Goal: Information Seeking & Learning: Learn about a topic

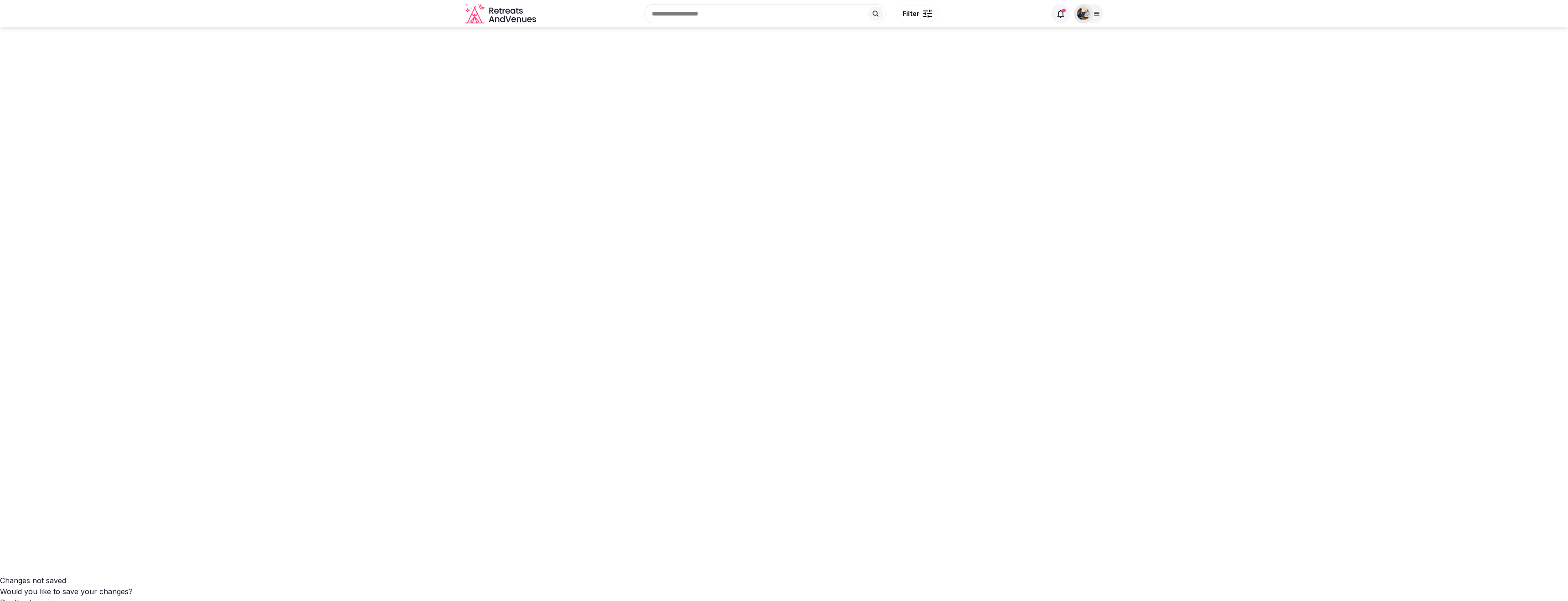
click at [1099, 19] on div at bounding box center [1088, 13] width 29 height 19
click at [1027, 137] on link "Log out" at bounding box center [1042, 133] width 105 height 15
click at [1027, 134] on link "Log out" at bounding box center [1042, 133] width 105 height 15
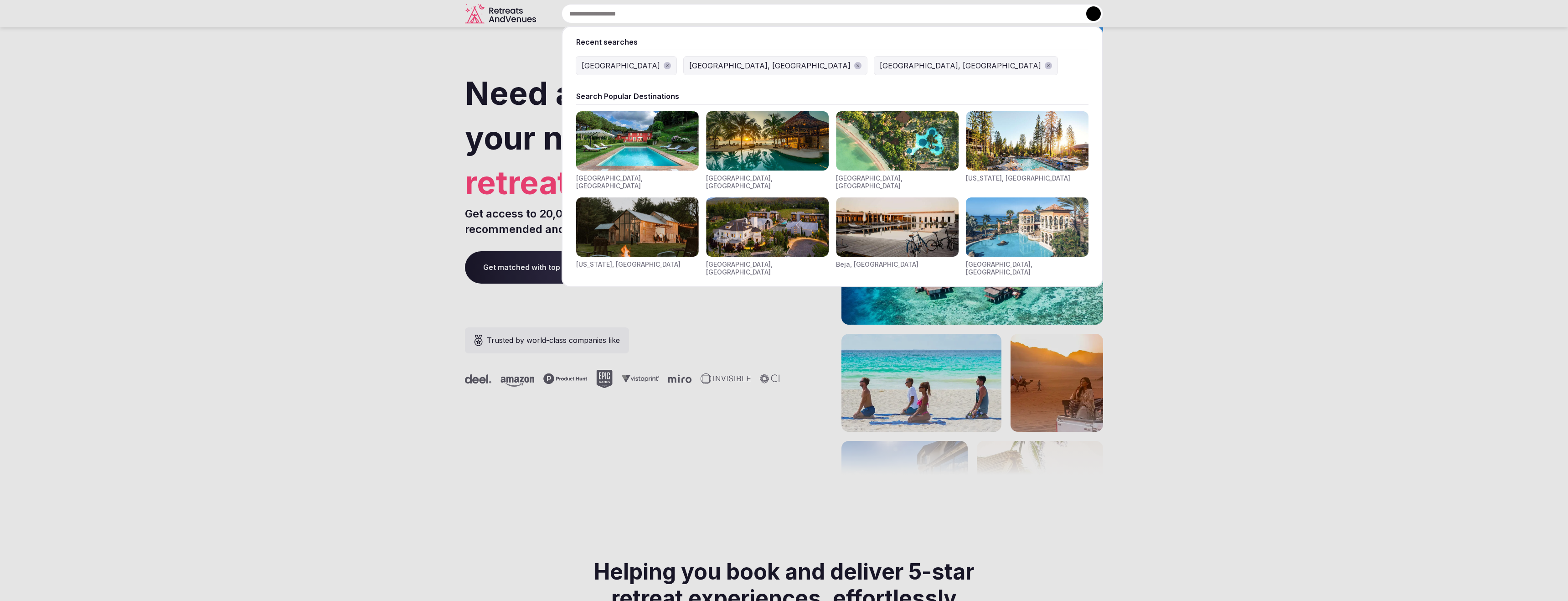
click at [685, 9] on input "text" at bounding box center [833, 13] width 542 height 19
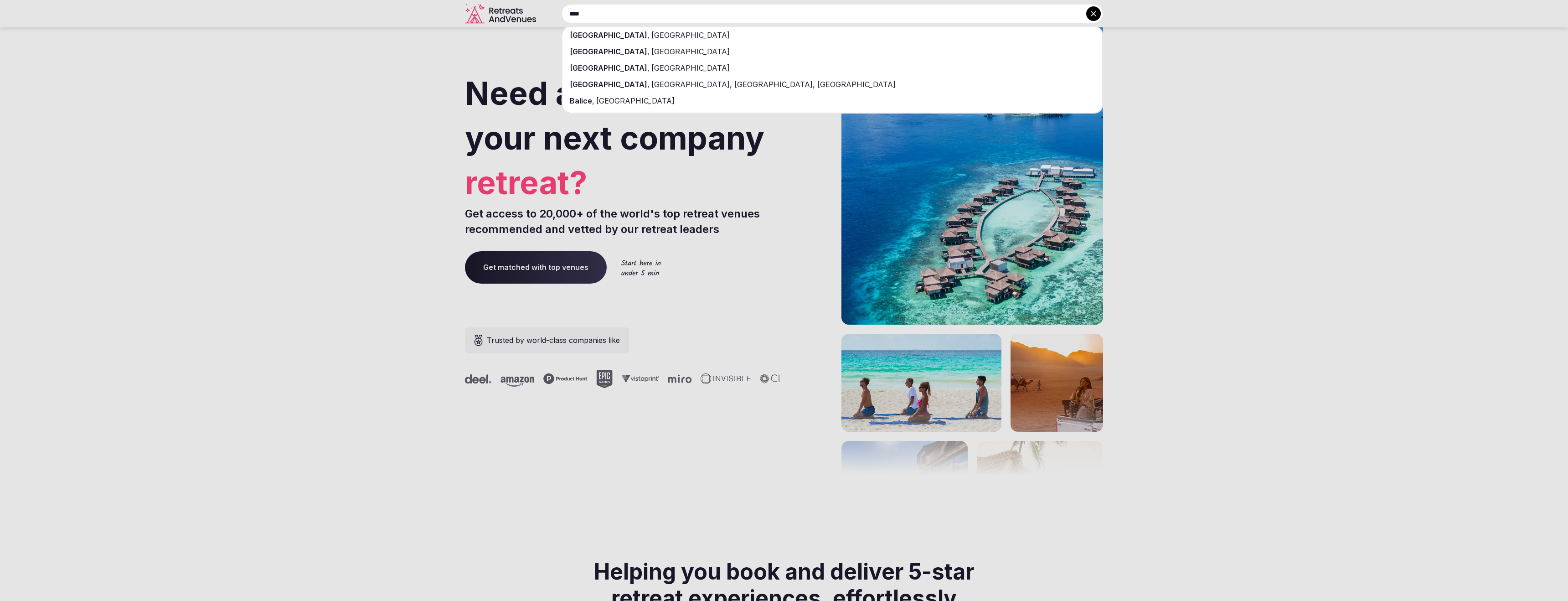
type input "****"
click at [632, 35] on div "Bali , Indonesia" at bounding box center [832, 35] width 540 height 16
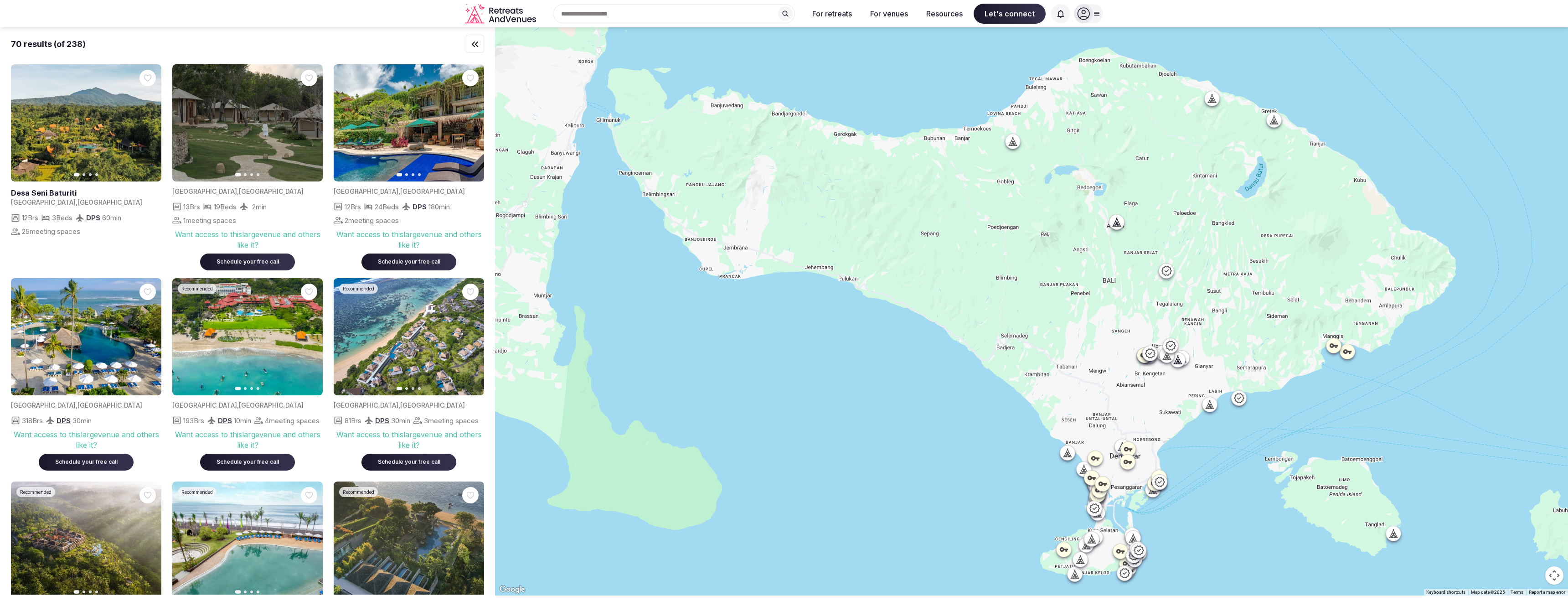
click at [783, 11] on icon at bounding box center [785, 13] width 7 height 7
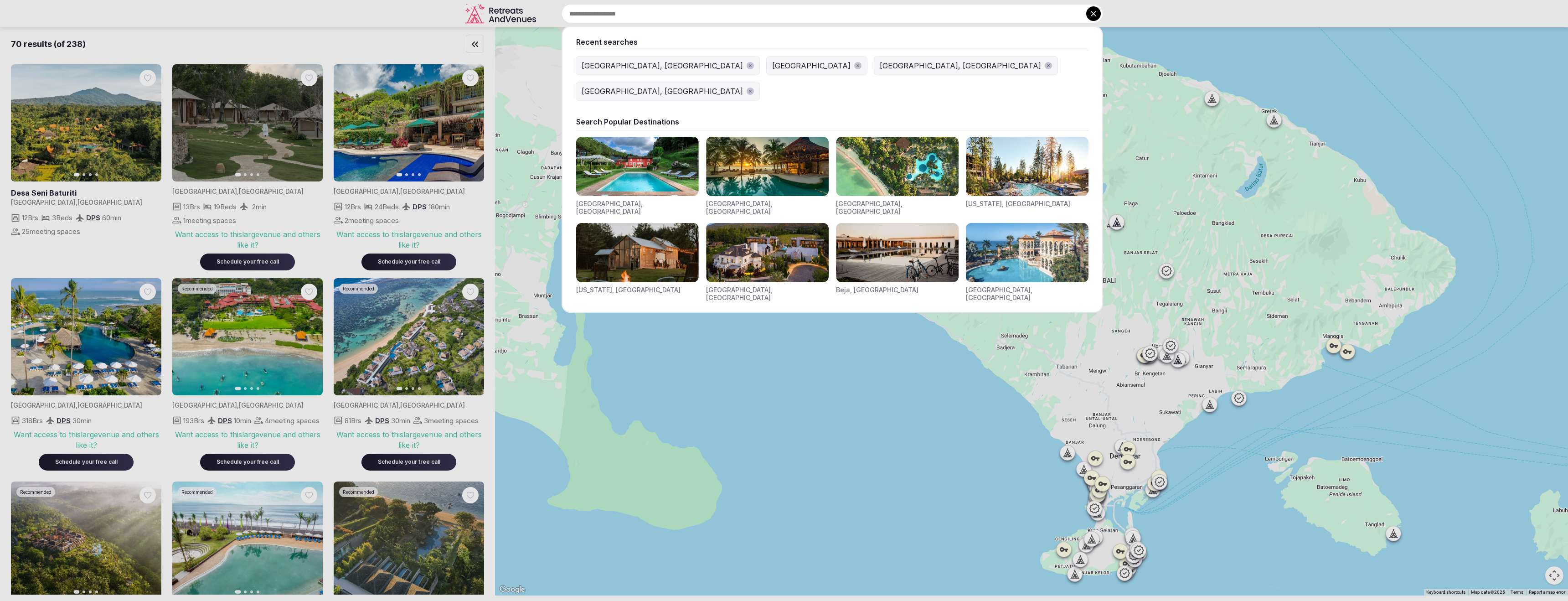
click at [267, 9] on div at bounding box center [784, 300] width 1568 height 601
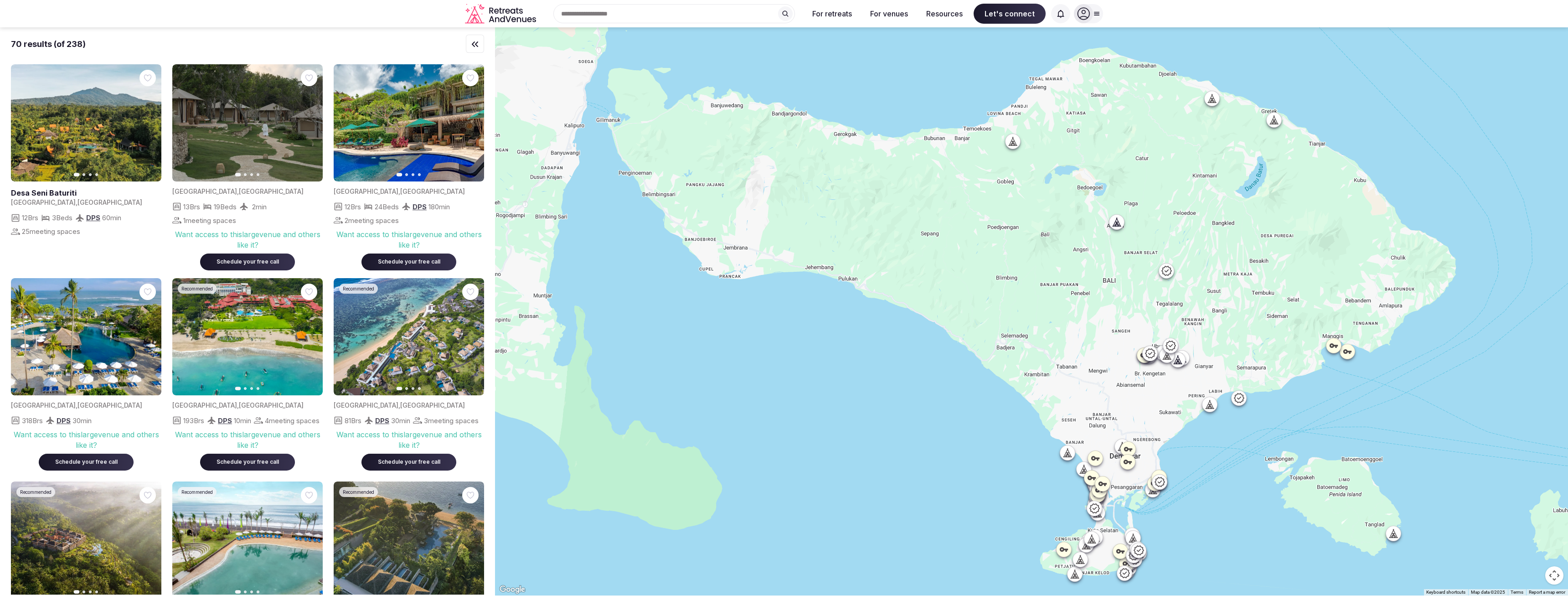
click at [785, 17] on icon at bounding box center [785, 13] width 7 height 7
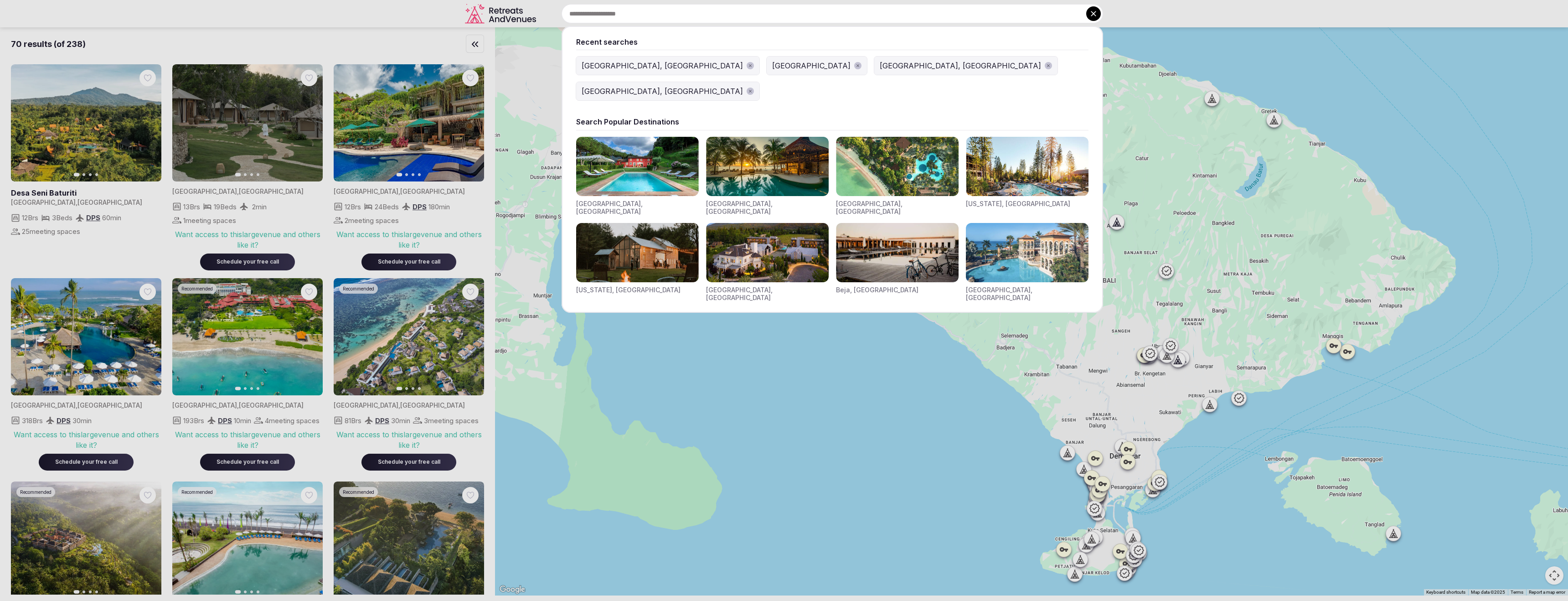
click at [785, 17] on input "text" at bounding box center [833, 13] width 542 height 19
click at [306, 13] on div at bounding box center [784, 300] width 1568 height 601
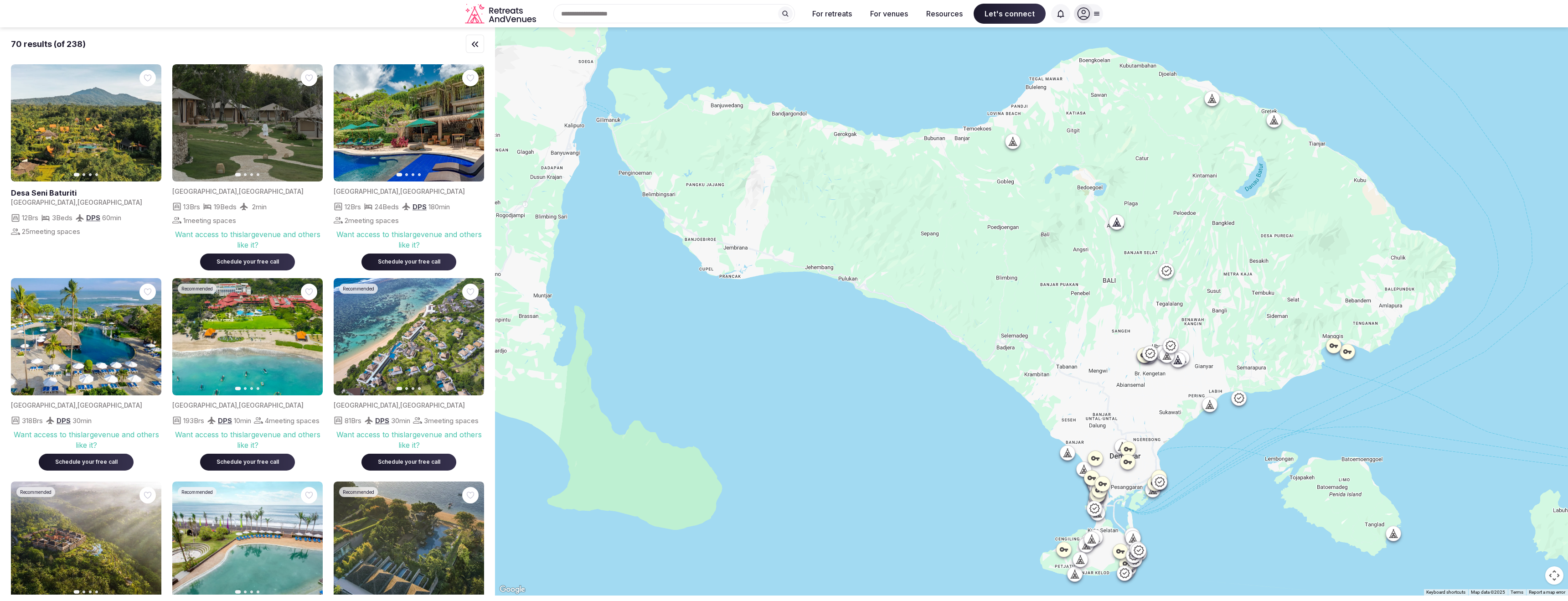
click at [1091, 16] on div at bounding box center [1083, 13] width 19 height 19
click at [1077, 58] on button "Log in" at bounding box center [1048, 55] width 94 height 37
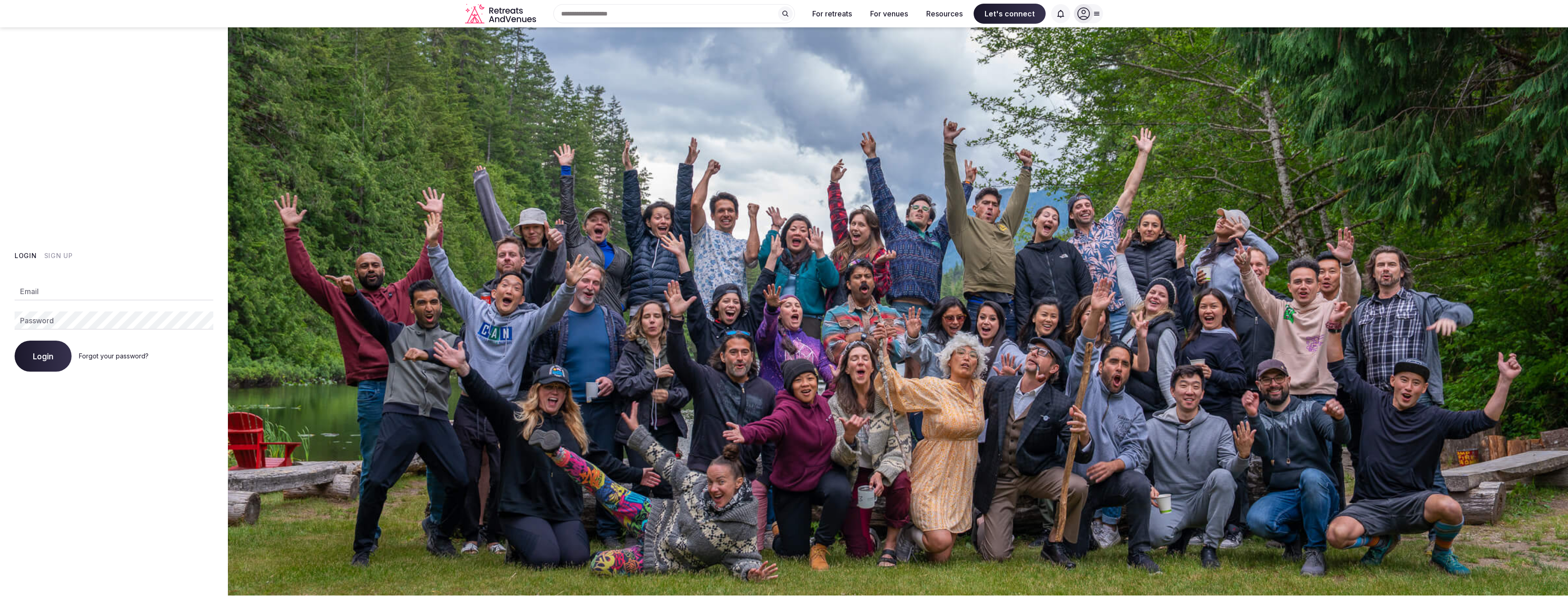
type input "**********"
click at [33, 348] on button "Login" at bounding box center [43, 356] width 57 height 31
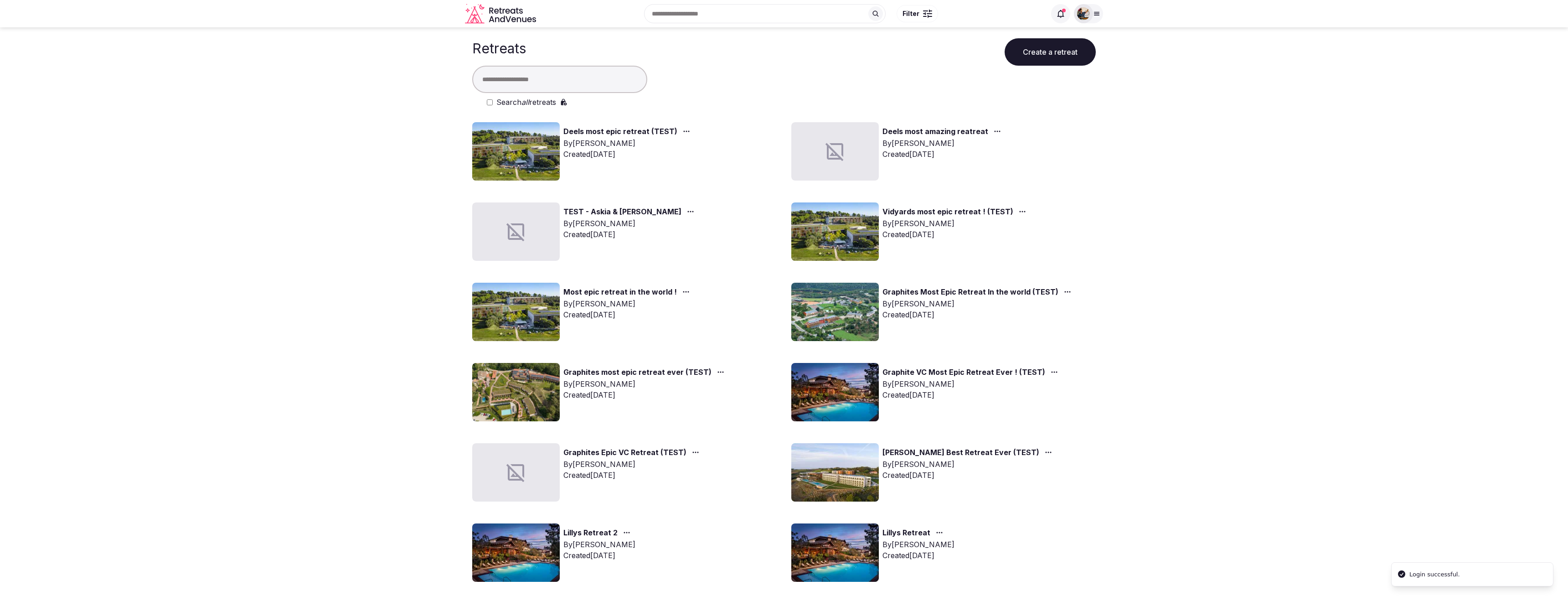
click at [754, 19] on input "text" at bounding box center [765, 13] width 242 height 19
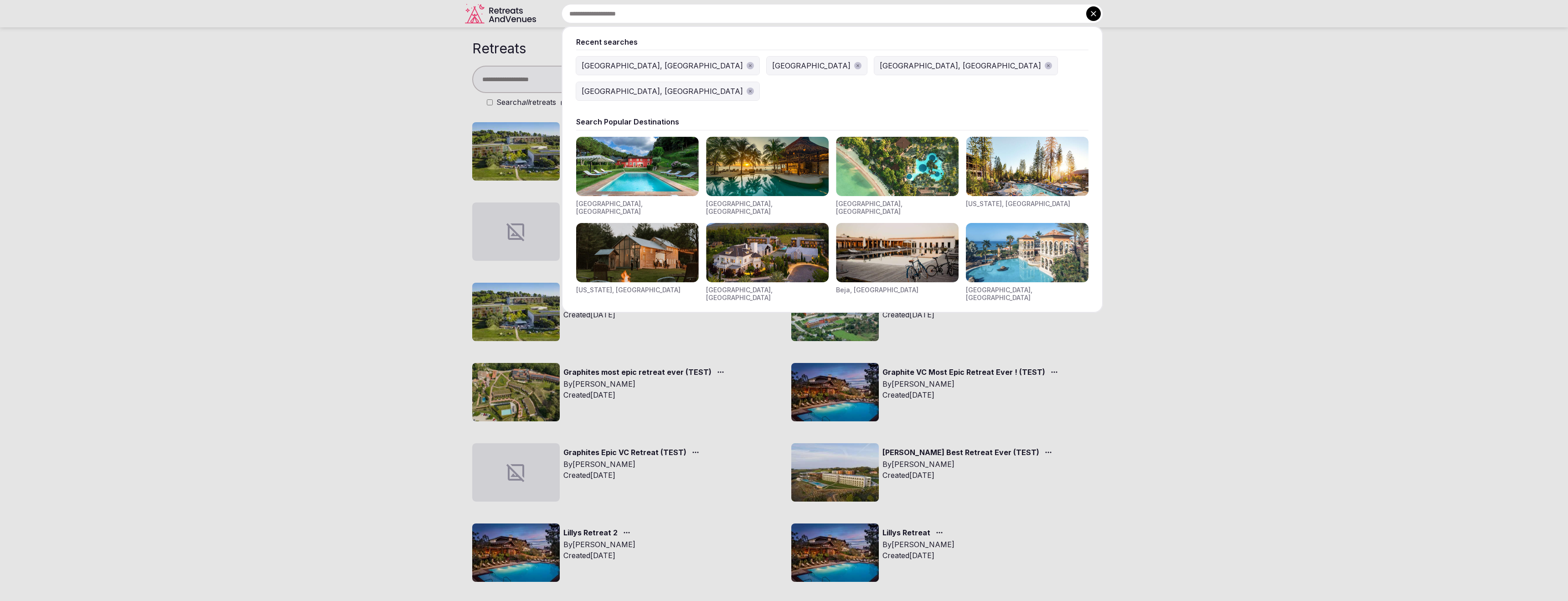
drag, startPoint x: 723, startPoint y: 65, endPoint x: 710, endPoint y: 65, distance: 13.0
click at [772, 65] on div "[GEOGRAPHIC_DATA]" at bounding box center [811, 66] width 79 height 11
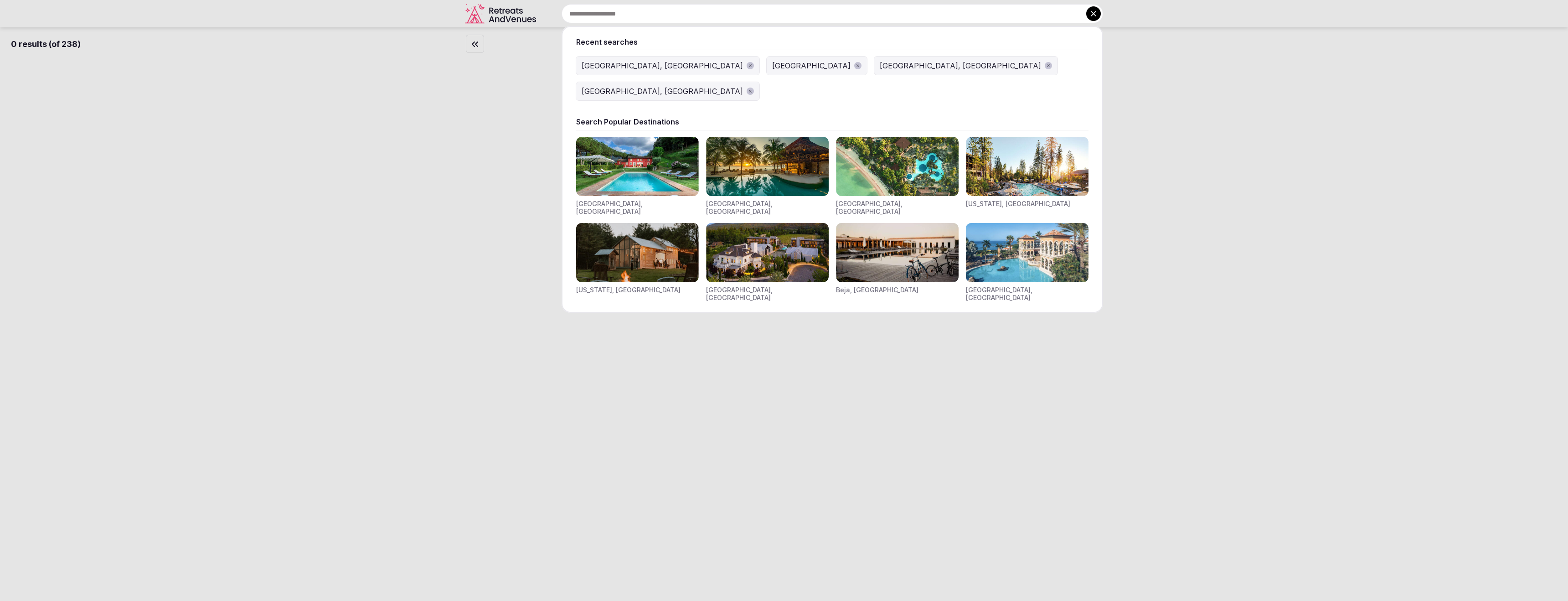
click at [664, 14] on input "text" at bounding box center [833, 13] width 542 height 19
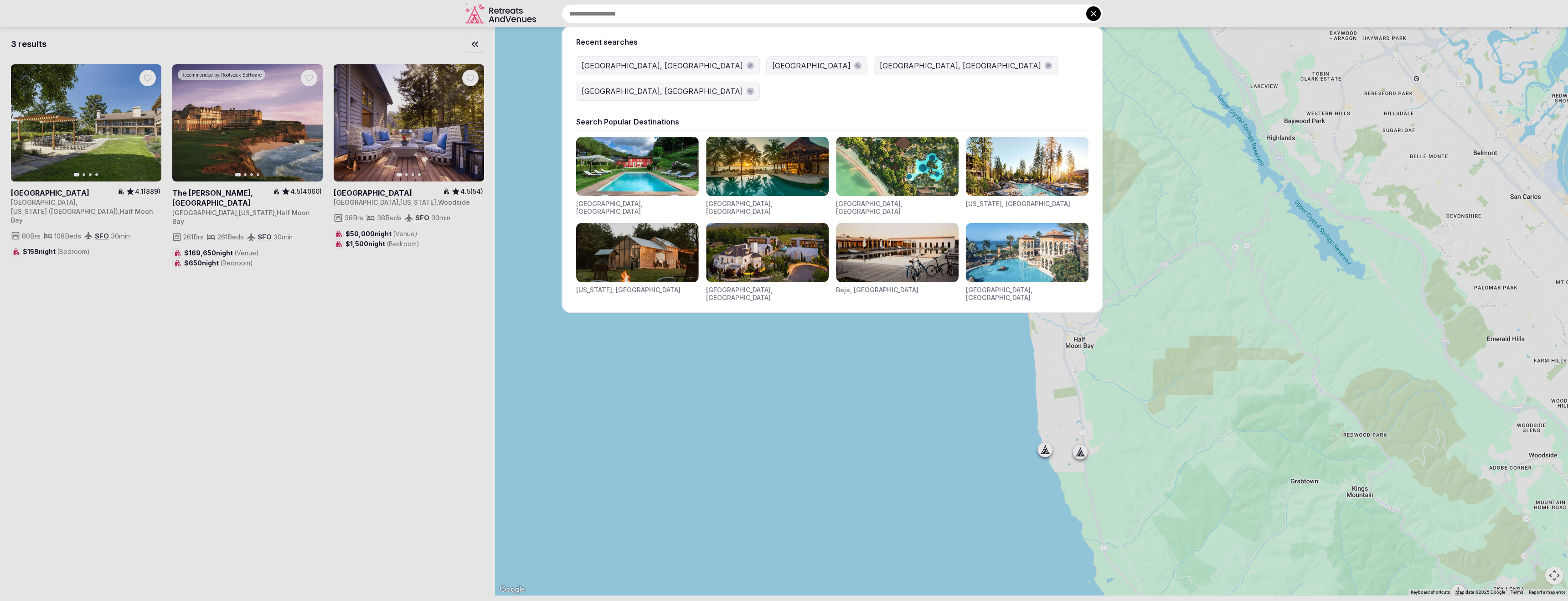
click at [1140, 23] on div at bounding box center [784, 300] width 1568 height 601
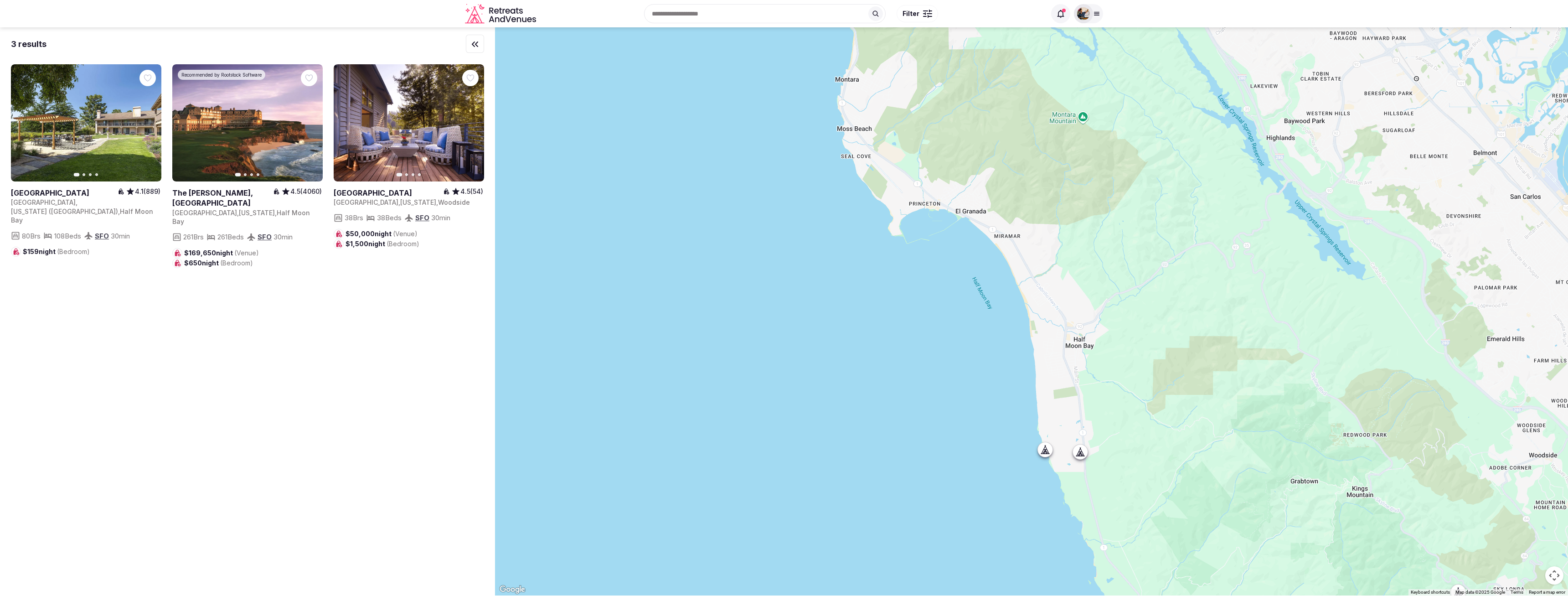
click at [786, 15] on input "text" at bounding box center [765, 13] width 242 height 19
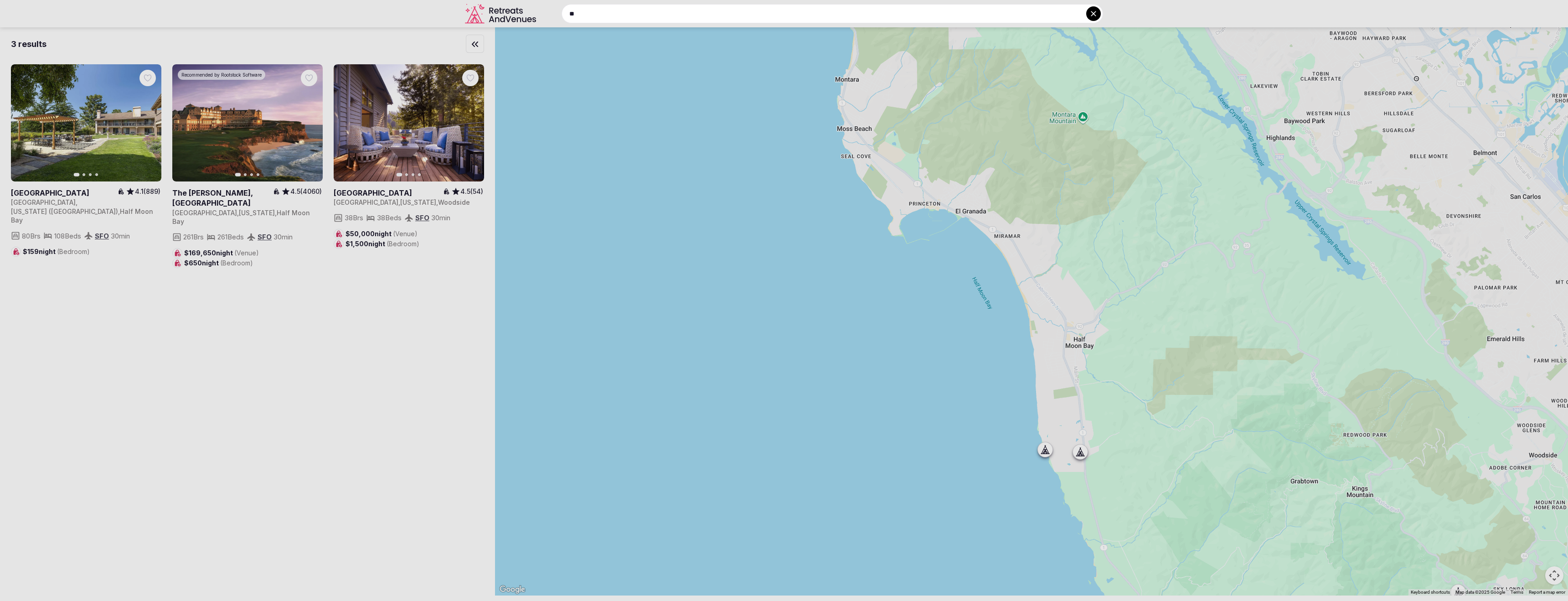
type input "*"
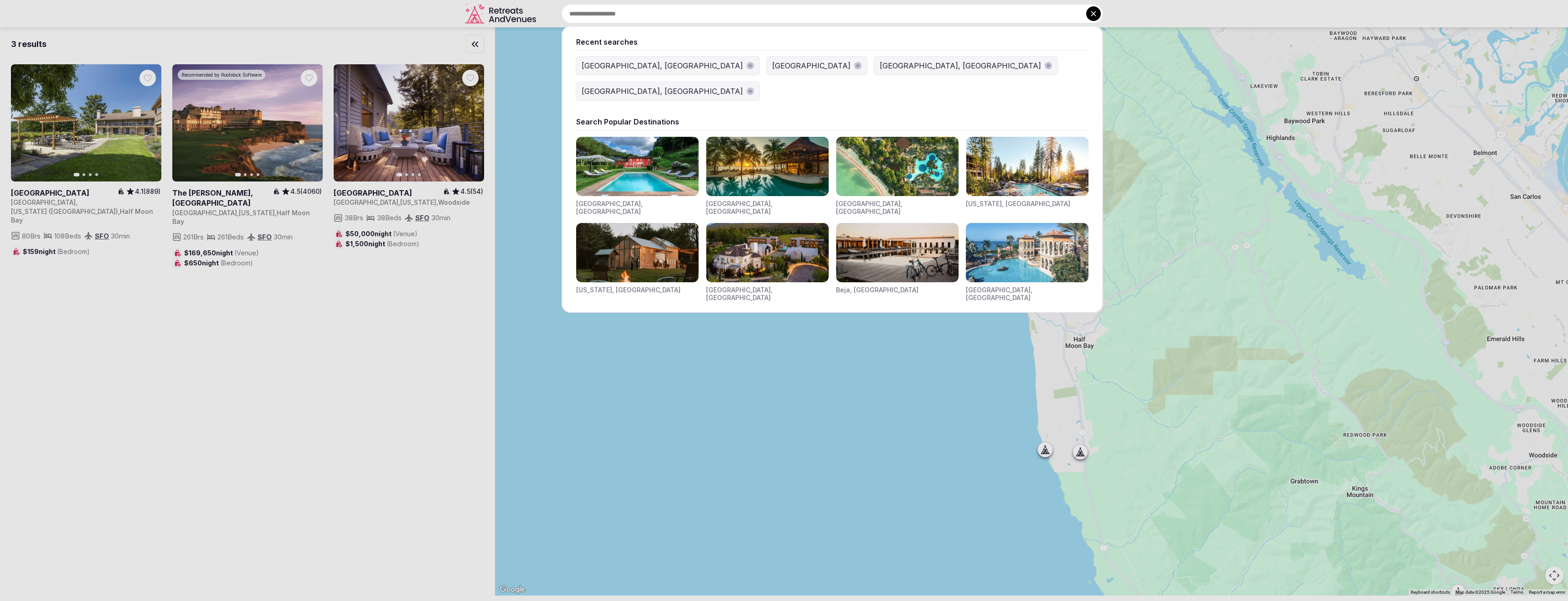
click at [1194, 12] on div at bounding box center [784, 300] width 1568 height 601
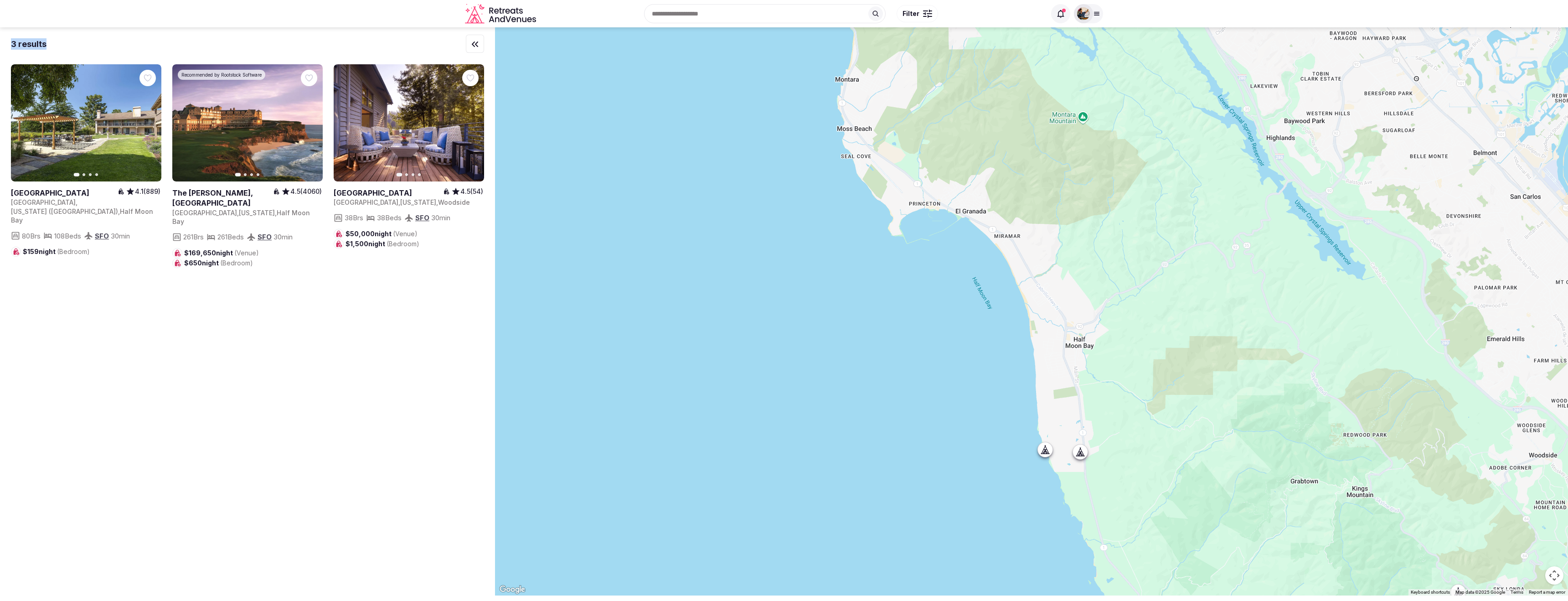
click at [495, 44] on div "3 results Previous slide Next slide Half Moon Bay Lodge 4.1 (889) United States…" at bounding box center [784, 311] width 1568 height 568
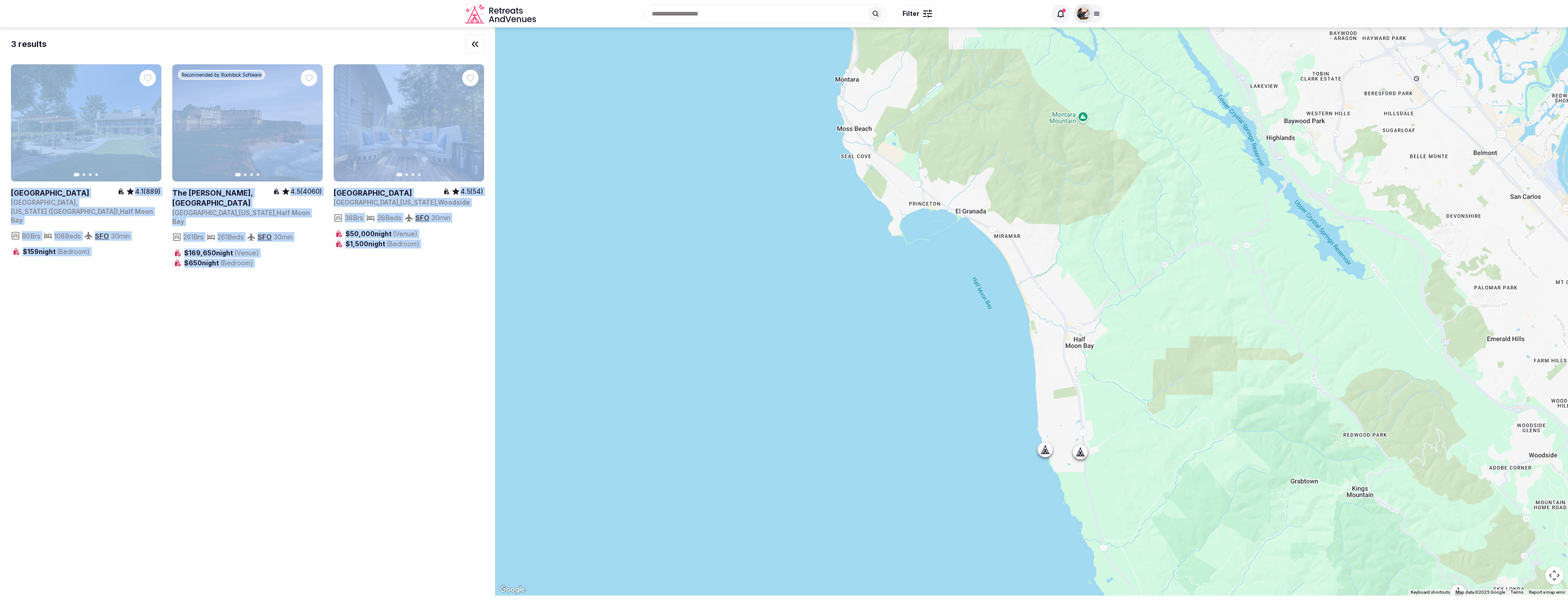
click at [924, 17] on div at bounding box center [927, 16] width 9 height 2
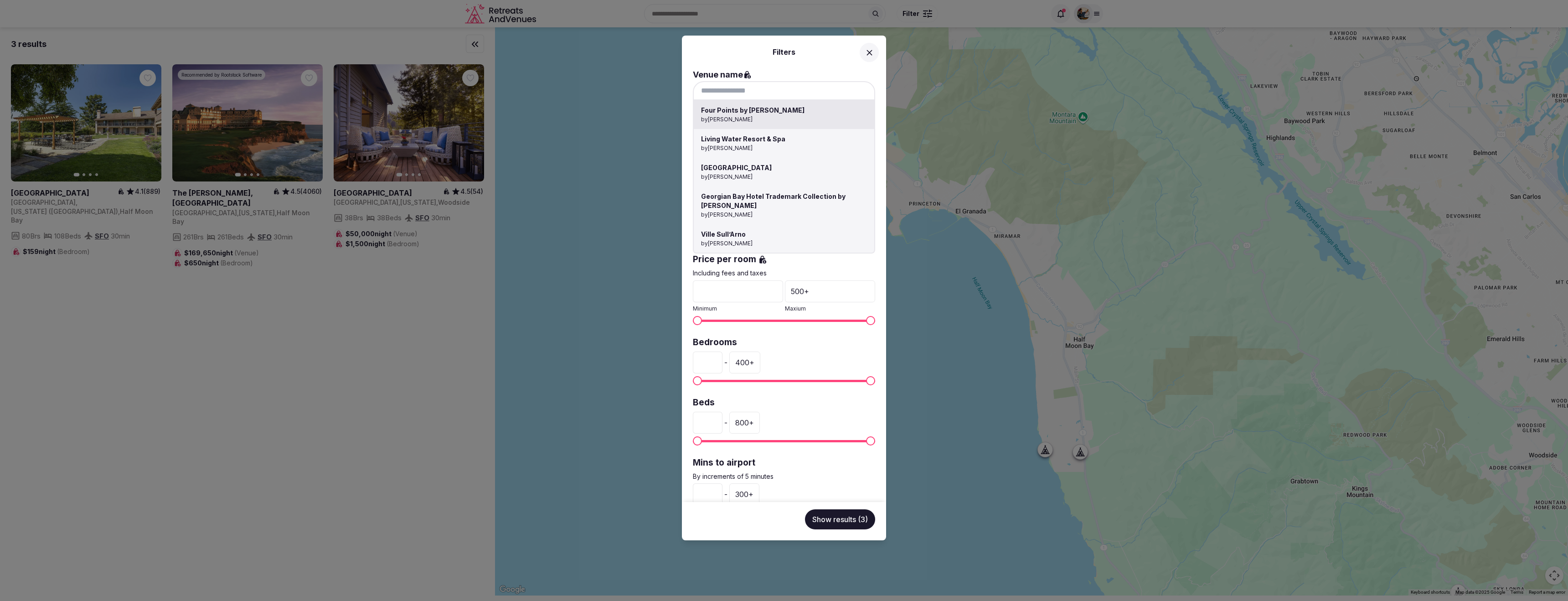
click at [731, 97] on div "Four Points by Sheraton Barrie by Thiago Martins Living Water Resort & Spa by T…" at bounding box center [784, 90] width 183 height 19
